Goal: Task Accomplishment & Management: Use online tool/utility

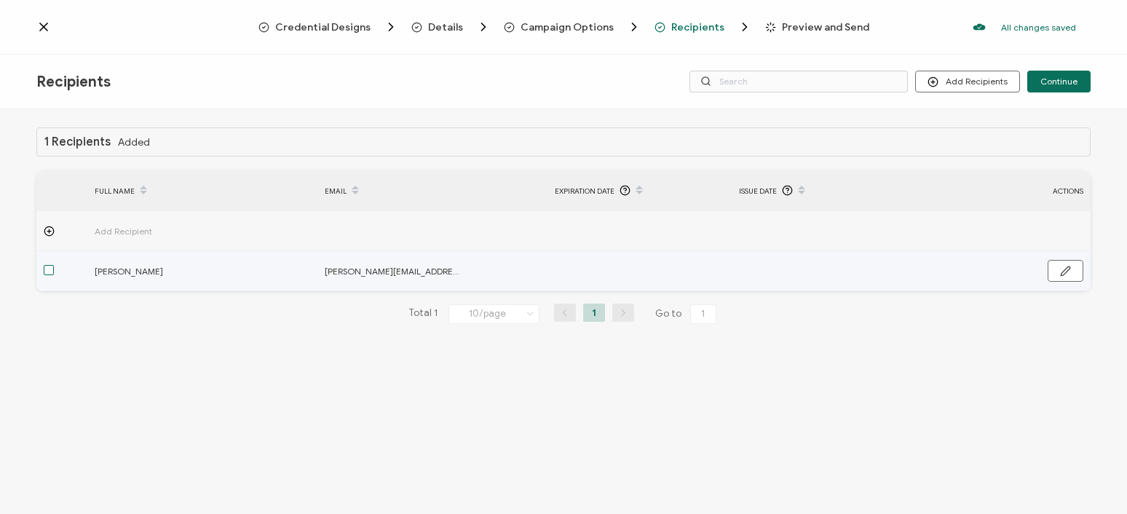
click at [49, 268] on span at bounding box center [49, 270] width 10 height 10
click at [54, 265] on input "checkbox" at bounding box center [54, 265] width 0 height 0
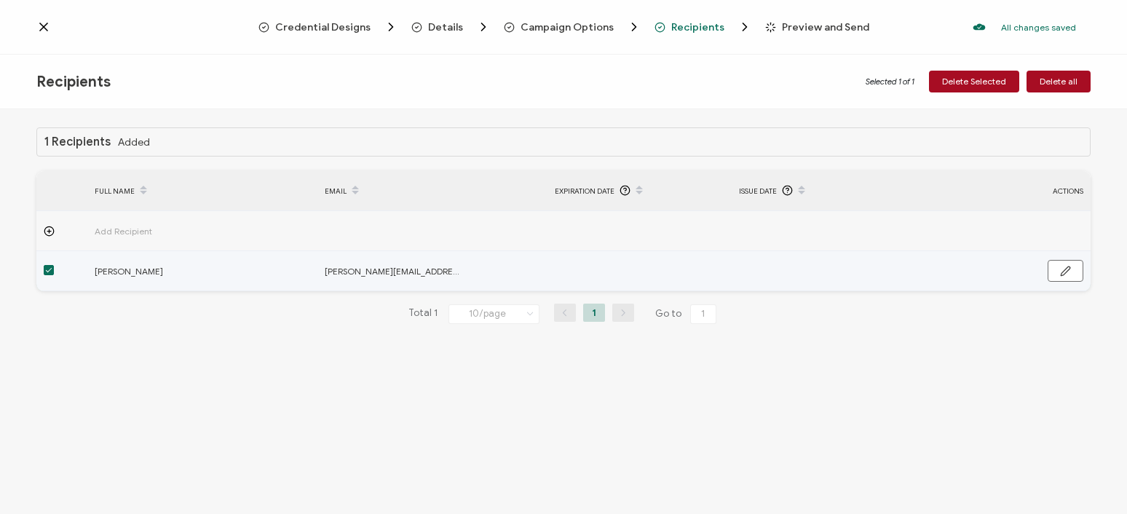
click at [50, 268] on span at bounding box center [49, 270] width 10 height 10
click at [54, 265] on input "checkbox" at bounding box center [54, 265] width 0 height 0
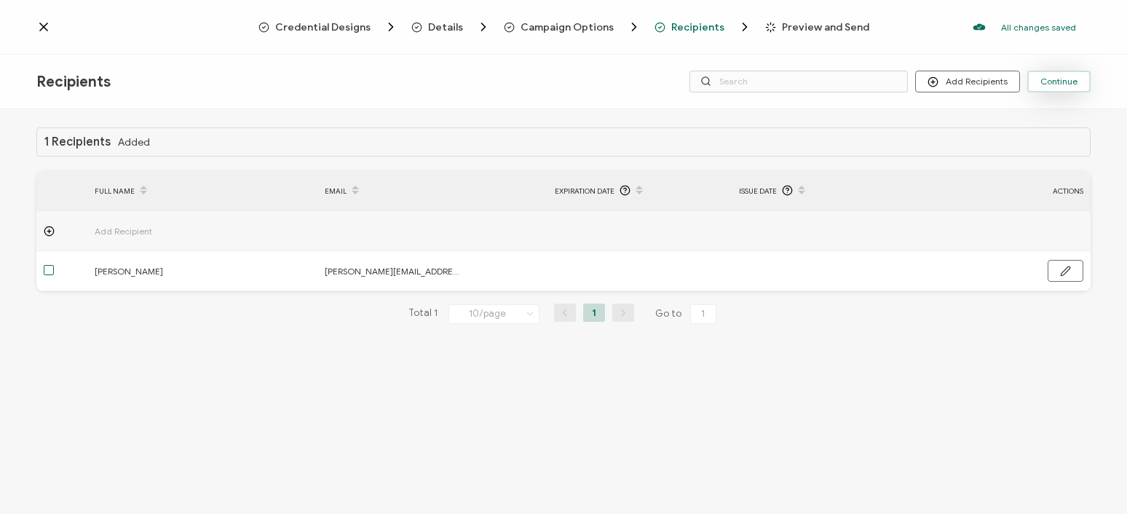
click at [1067, 86] on span "Continue" at bounding box center [1058, 81] width 37 height 9
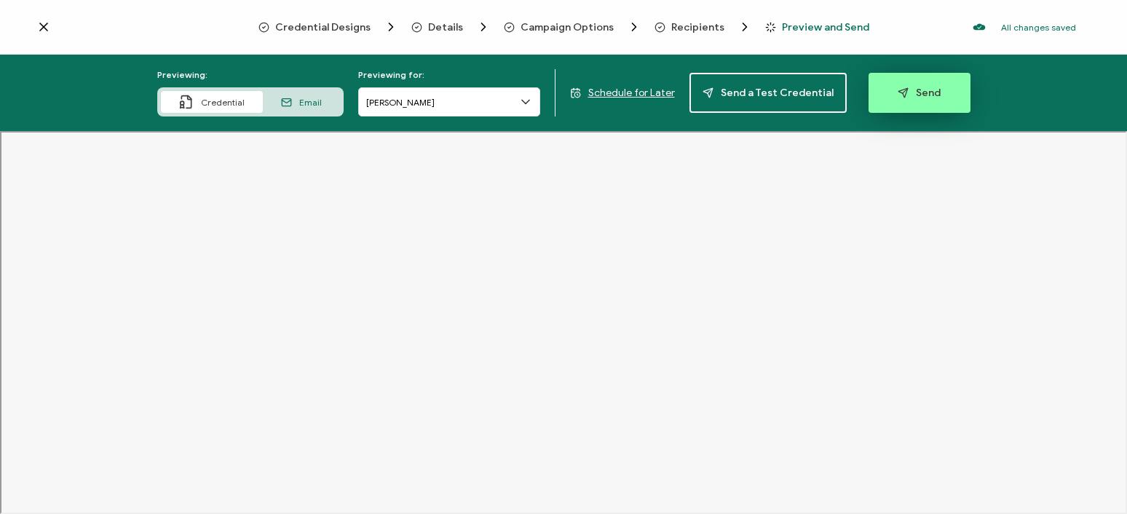
click at [886, 94] on button "Send" at bounding box center [920, 93] width 102 height 40
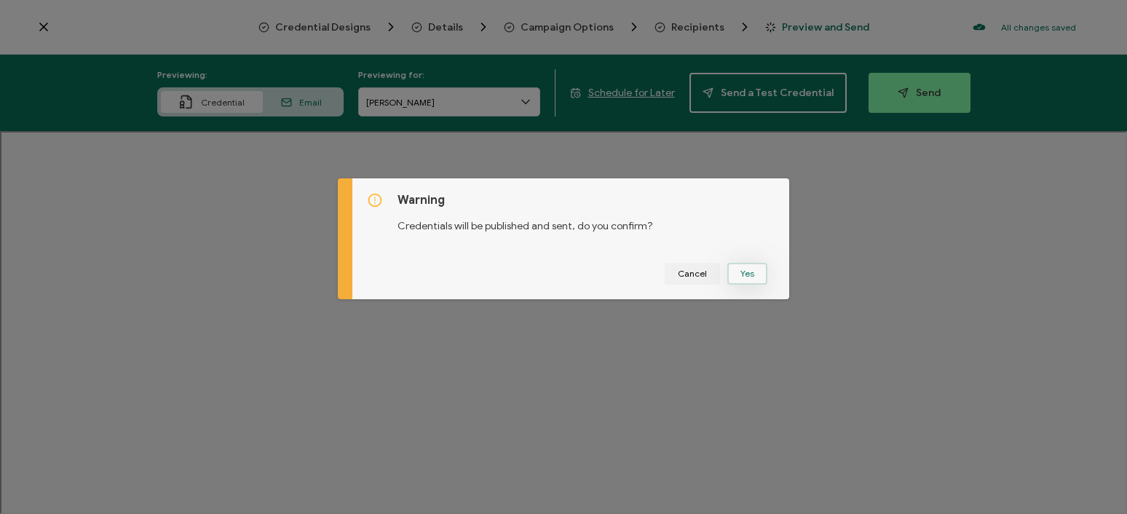
click at [748, 280] on button "Yes" at bounding box center [747, 274] width 40 height 22
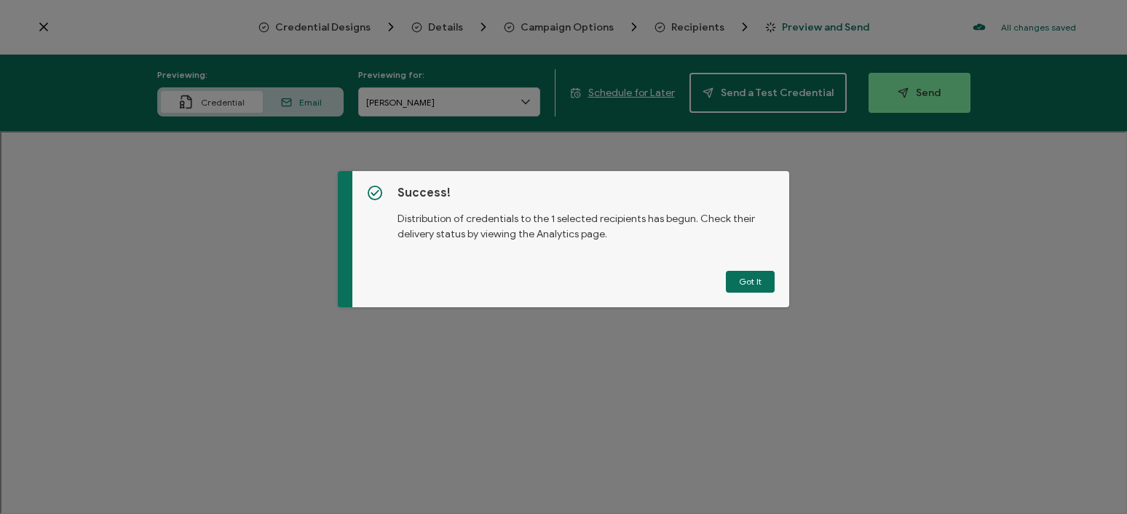
click at [748, 280] on button "Got It" at bounding box center [750, 282] width 49 height 22
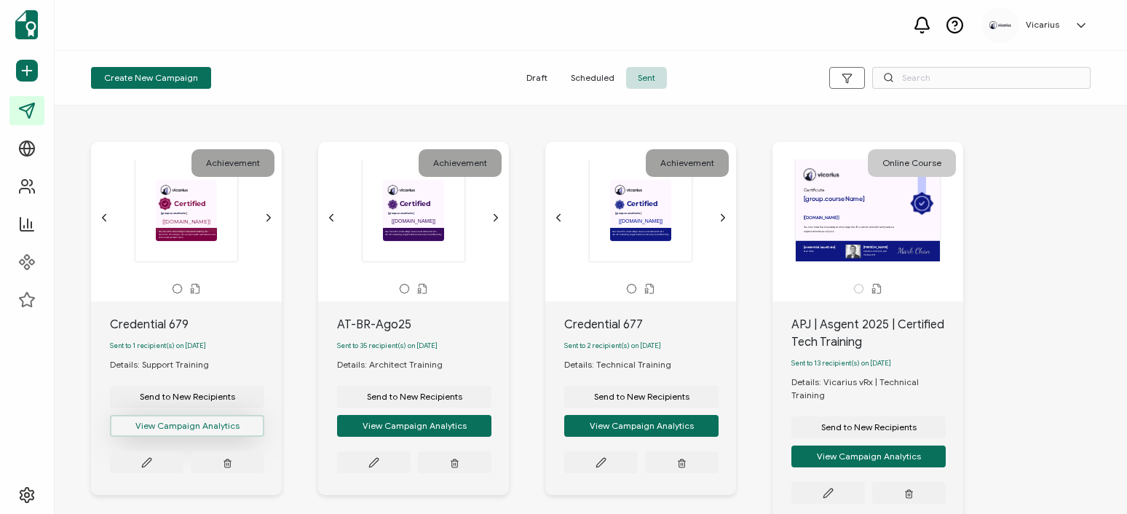
click at [149, 428] on button "View Campaign Analytics" at bounding box center [187, 426] width 154 height 22
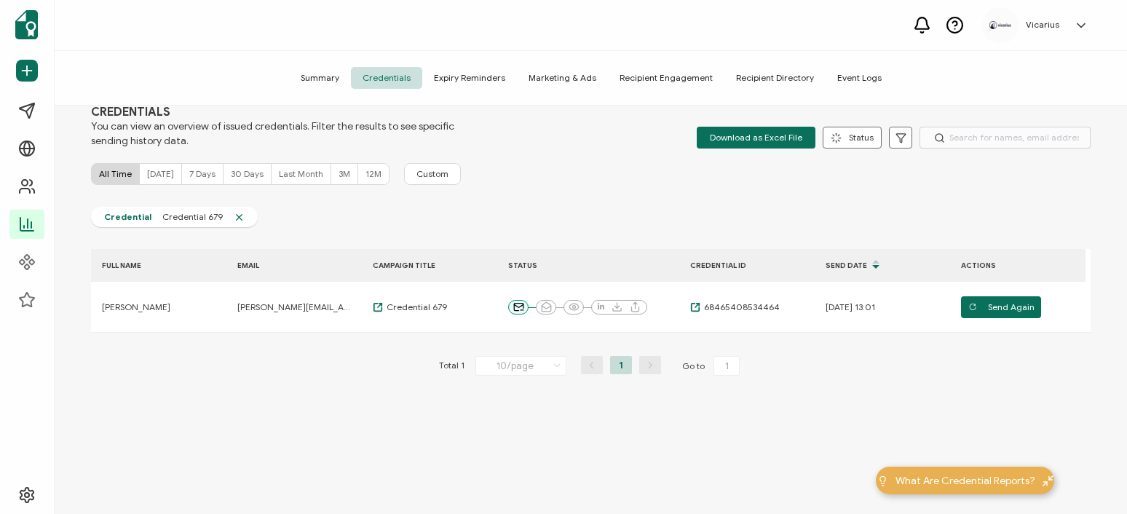
scroll to position [38, 0]
